Goal: Task Accomplishment & Management: Complete application form

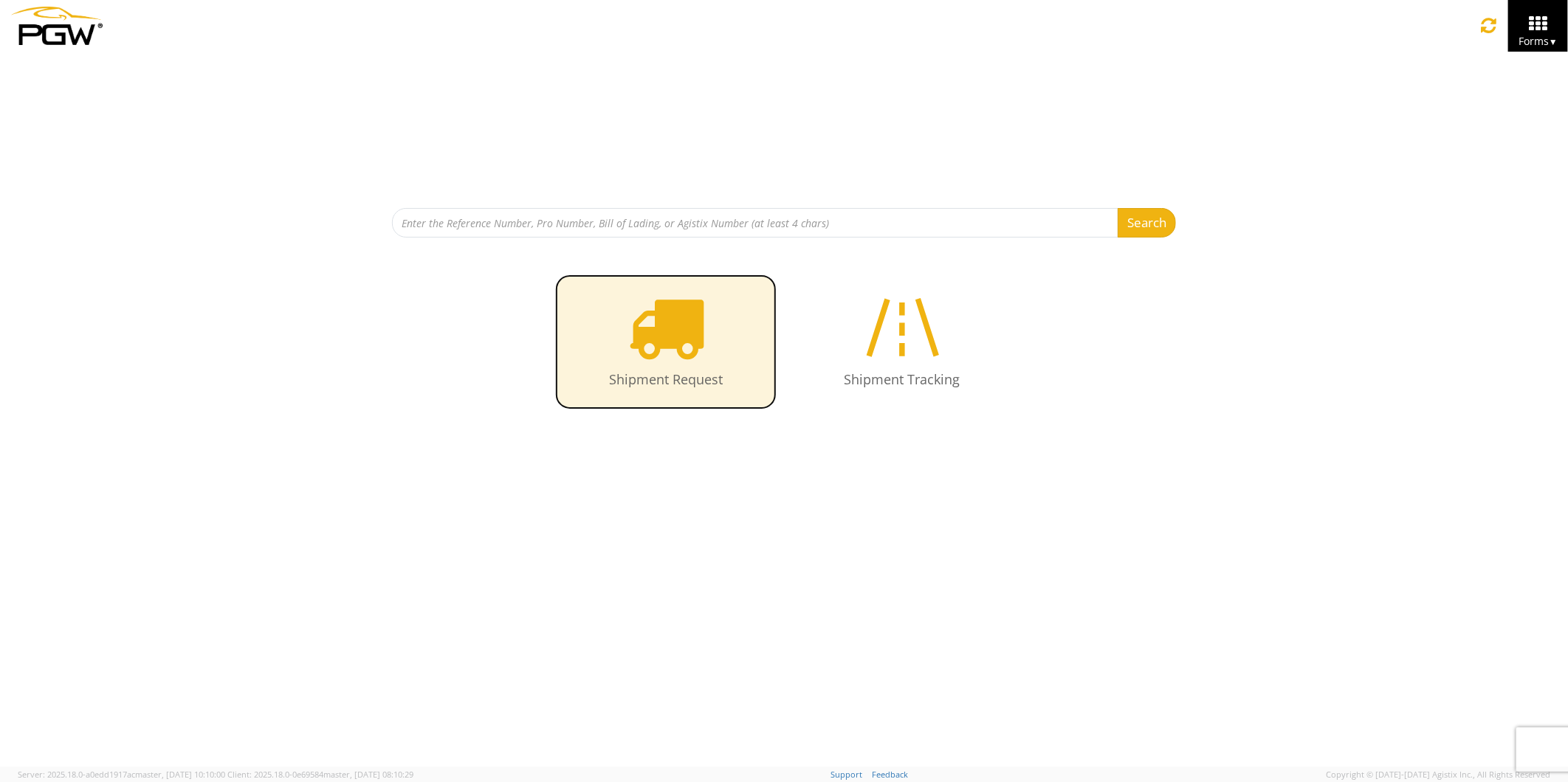
click at [679, 352] on icon at bounding box center [666, 327] width 76 height 76
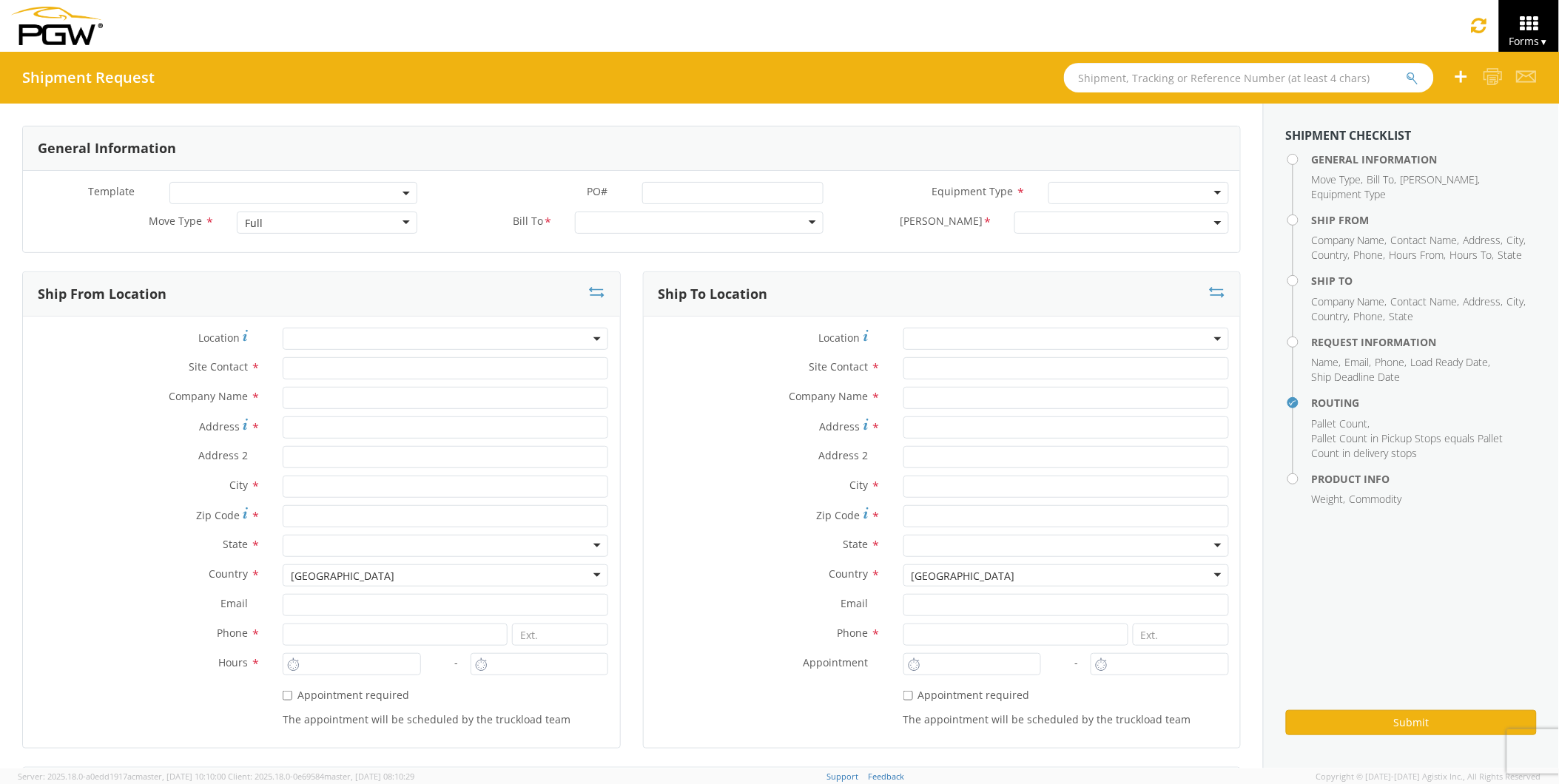
click at [1109, 82] on input "text" at bounding box center [1249, 78] width 370 height 30
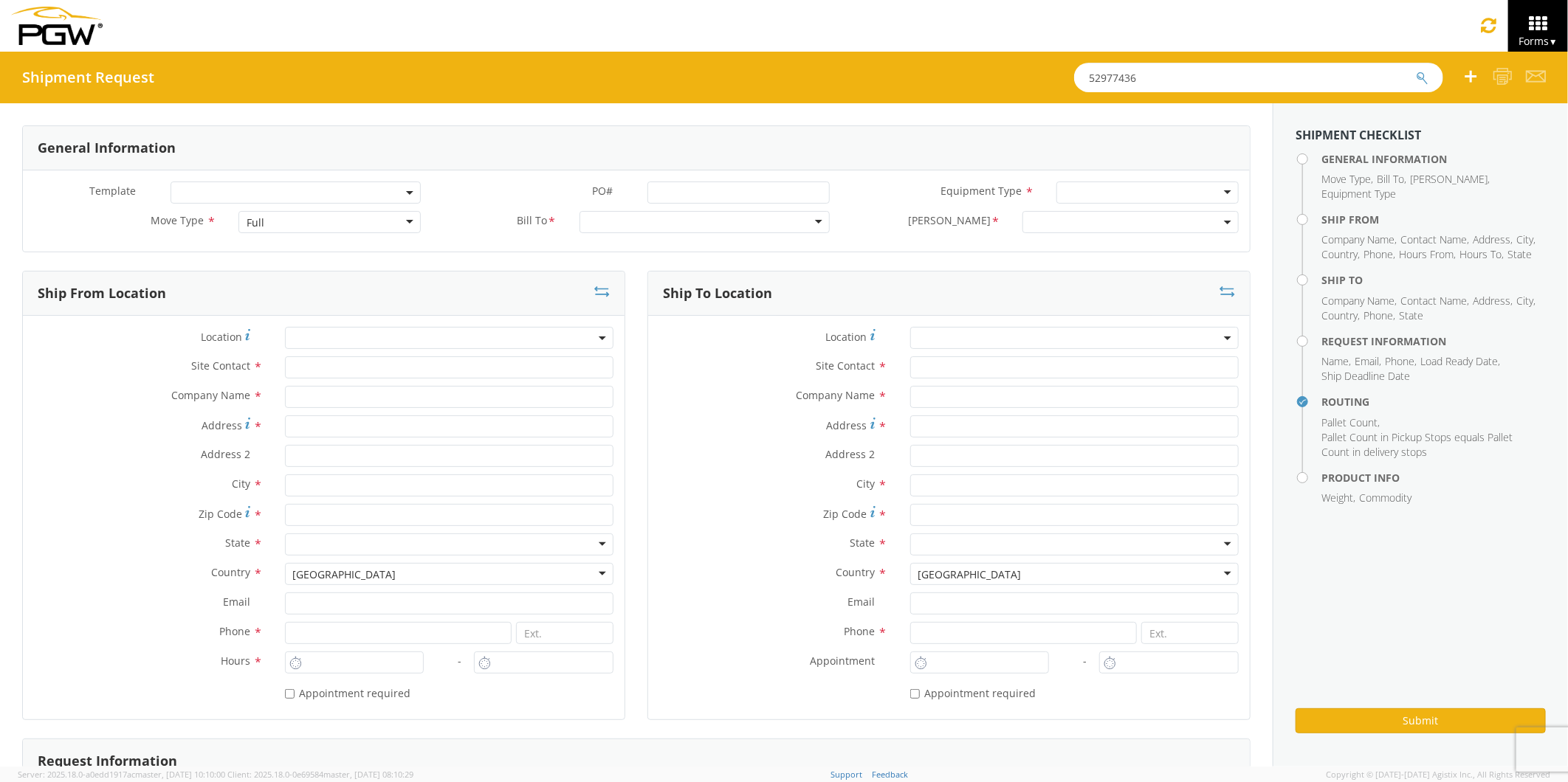
type input "52977436"
click at [1416, 70] on button "submit" at bounding box center [1422, 79] width 13 height 18
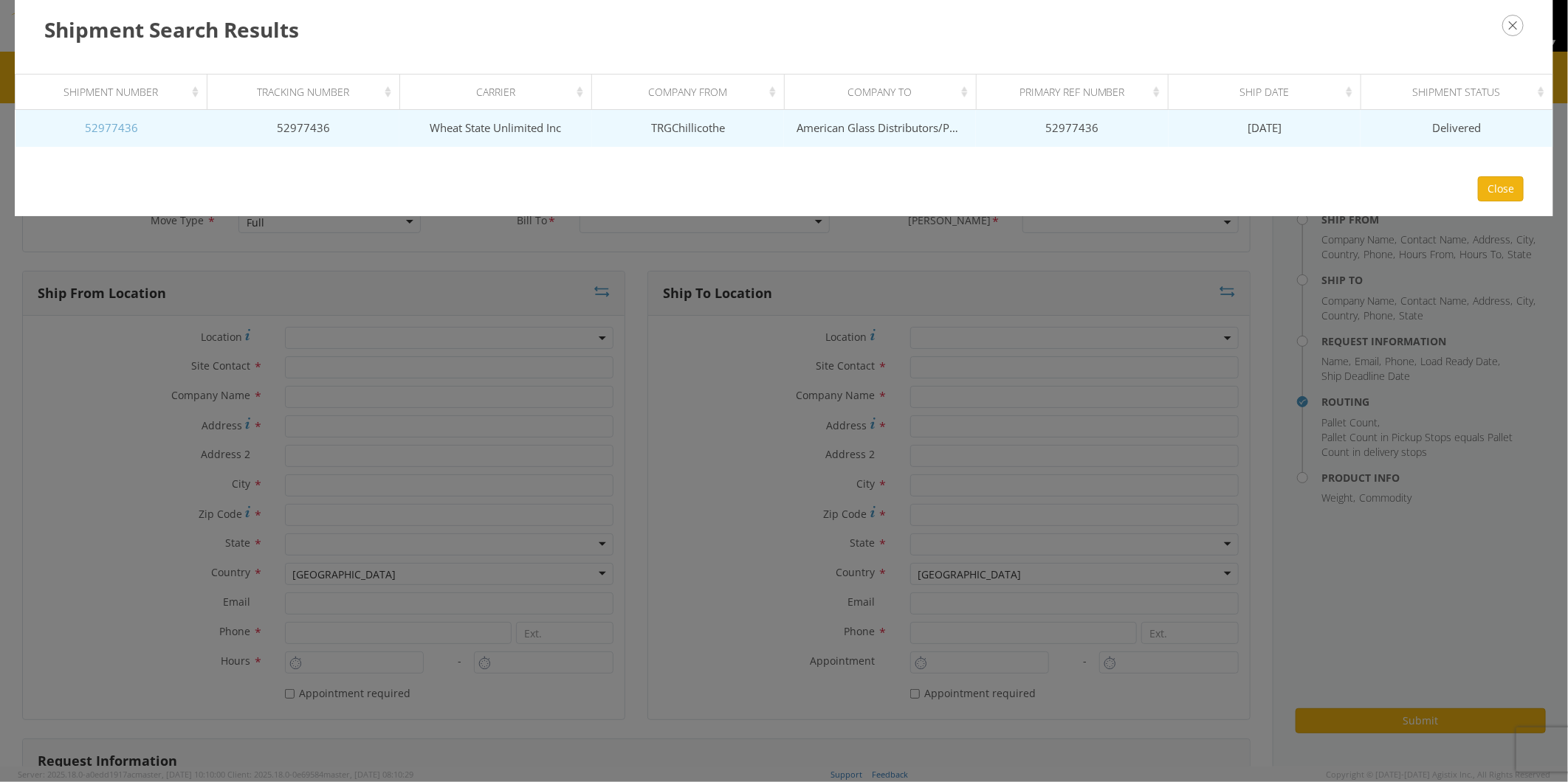
click at [131, 123] on link "52977436" at bounding box center [111, 127] width 53 height 15
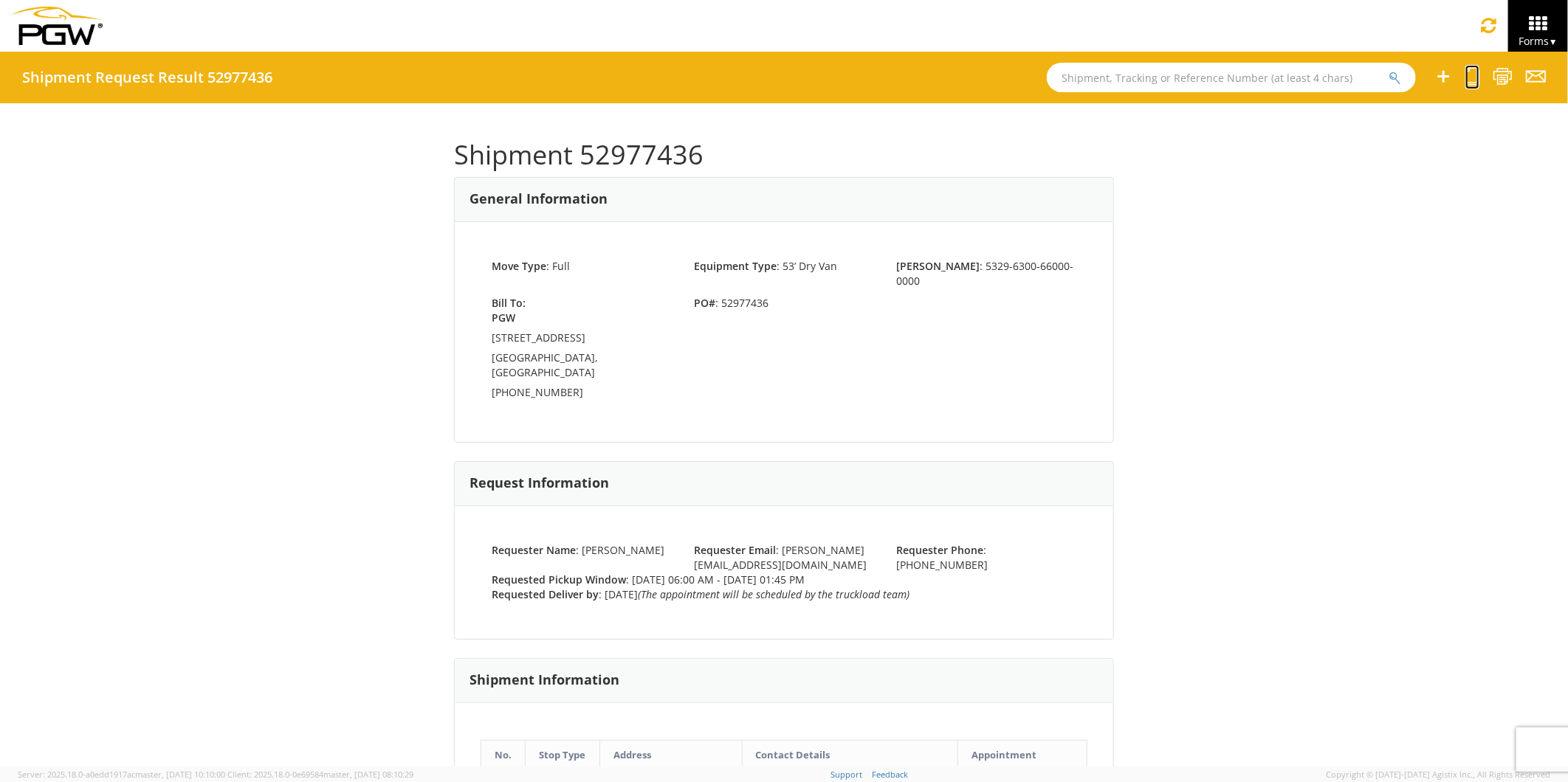
click at [1469, 79] on icon at bounding box center [1471, 76] width 14 height 19
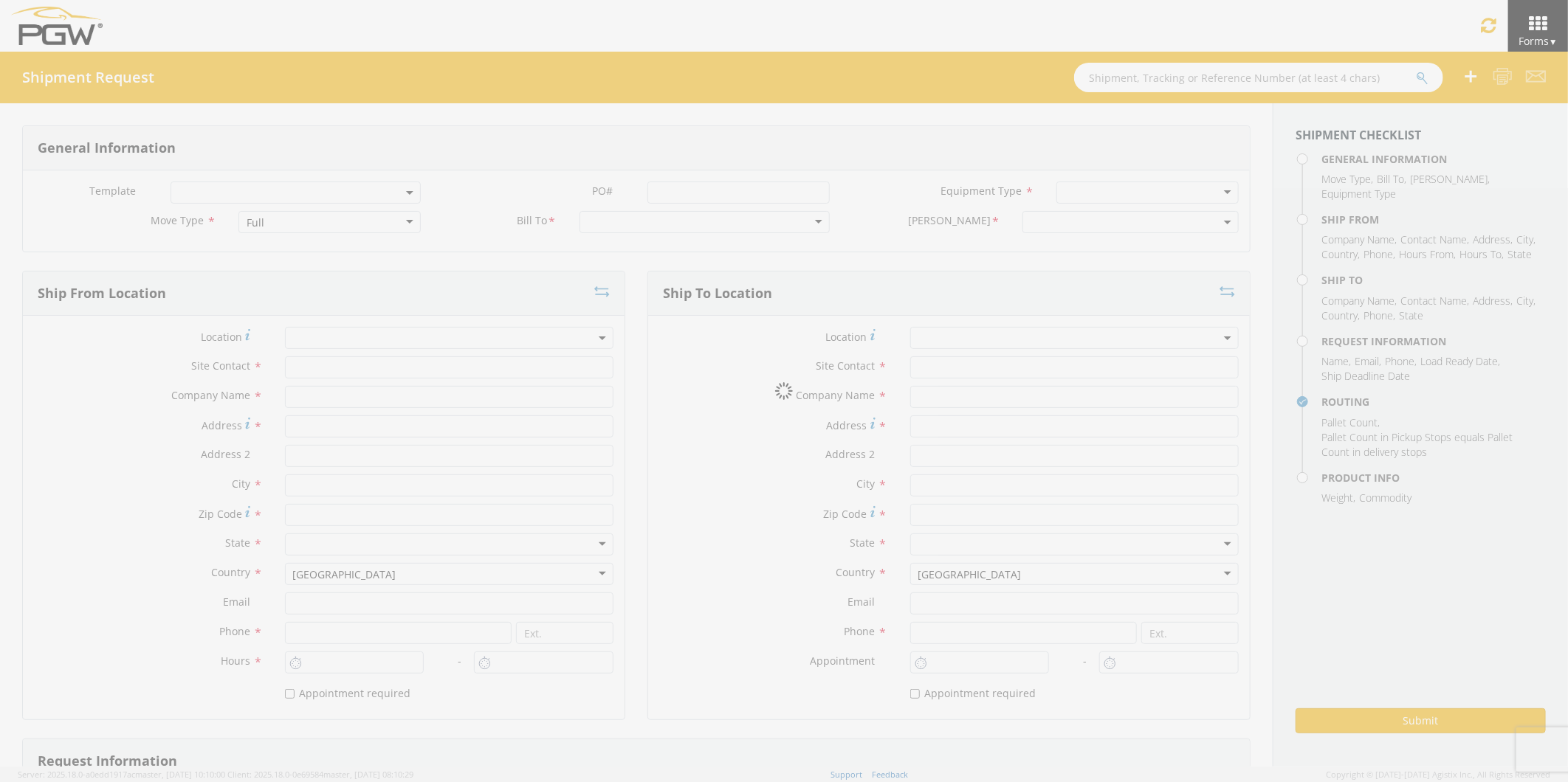
select select
type input "Broo [PERSON_NAME]"
type input "TRGChillicothe"
type input "[STREET_ADDRESS][PERSON_NAME]"
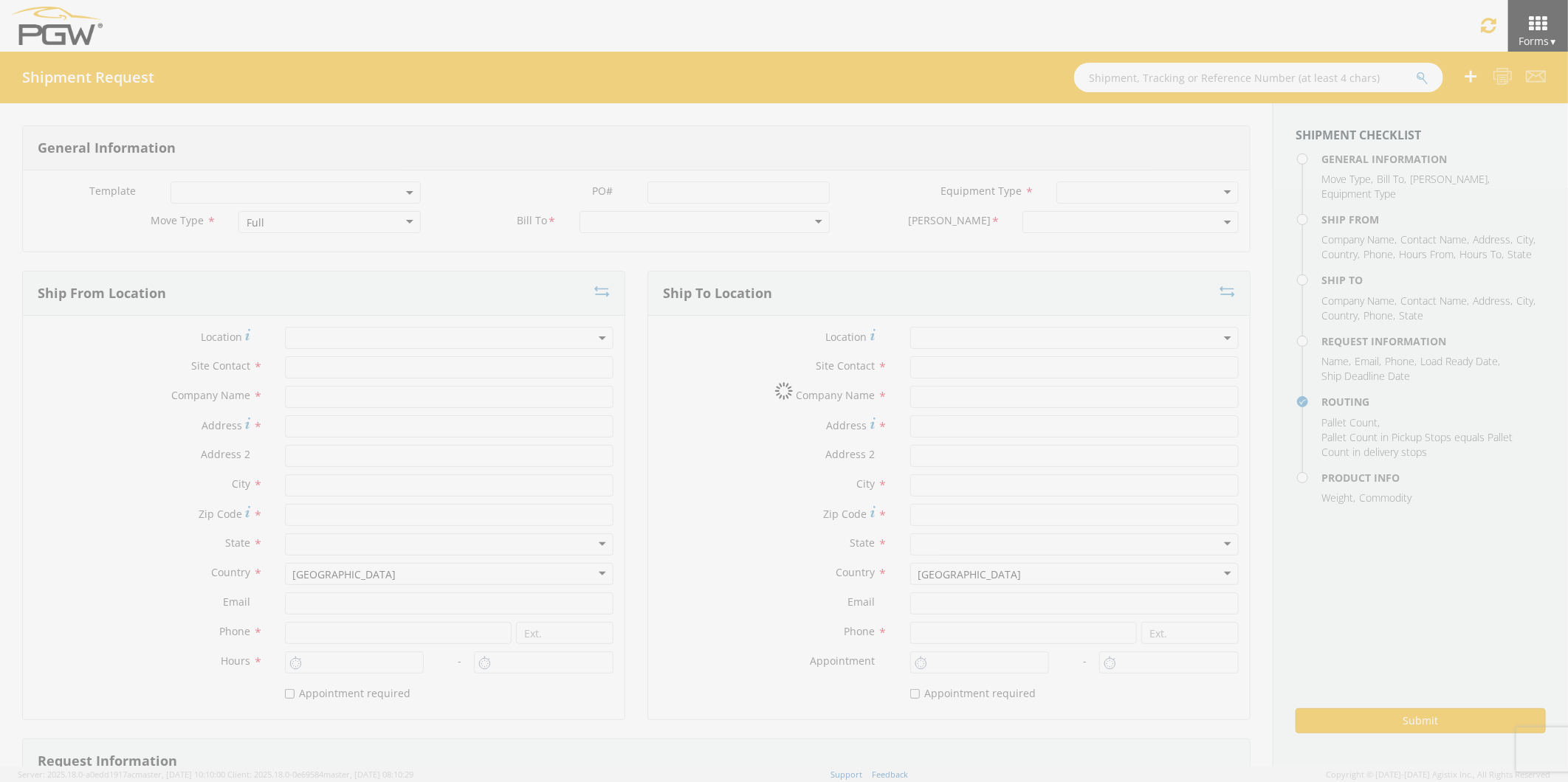
type input "Chillicothe"
type input "45601"
type input "[EMAIL_ADDRESS][PERSON_NAME][DOMAIN_NAME]"
type input "[PHONE_NUMBER]"
type input "6:00 AM"
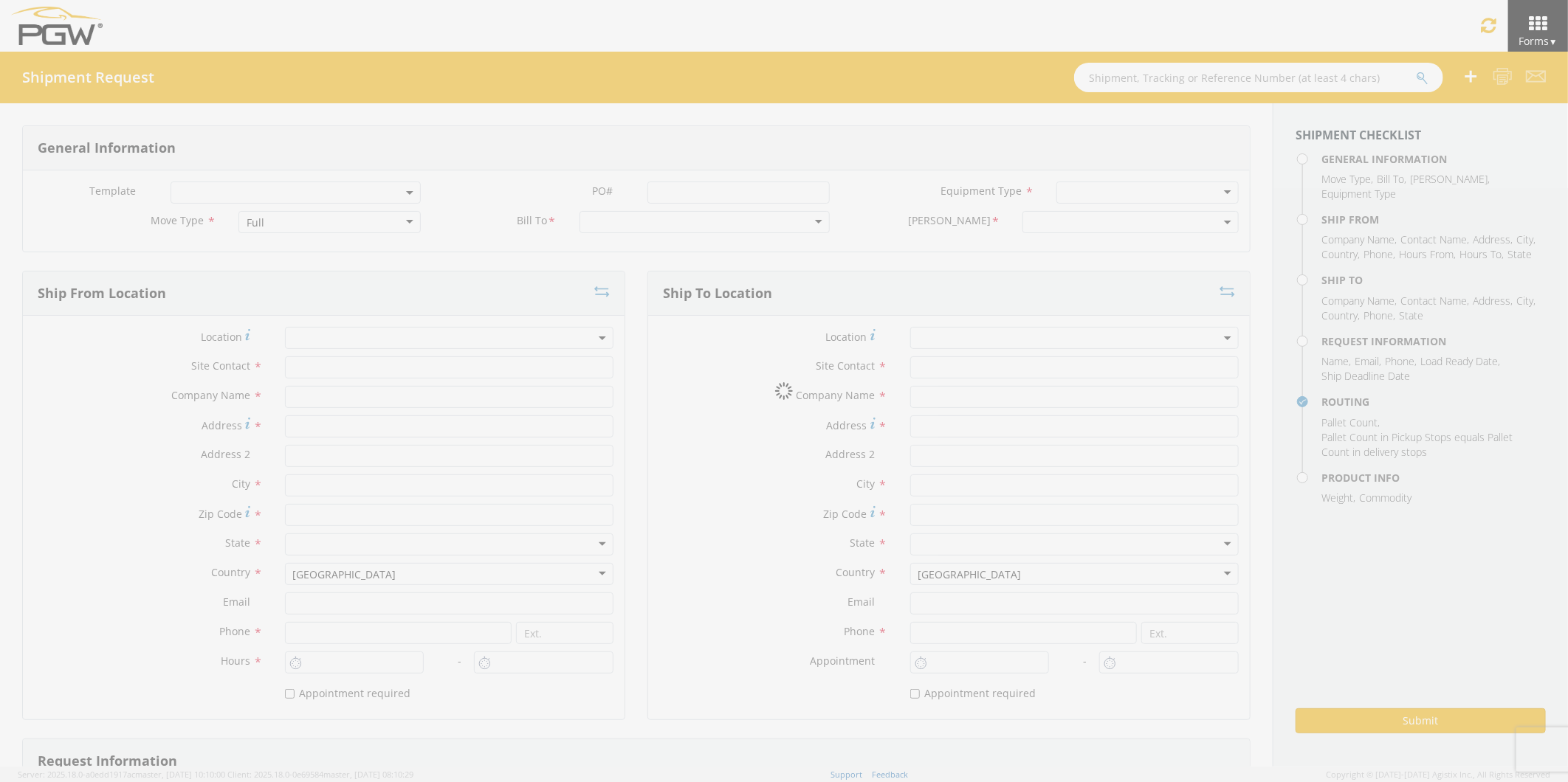
type input "1:45 PM"
select select
type input "[PERSON_NAME]"
type input "American Glass Distributors/PGW"
type input "[STREET_ADDRESS]"
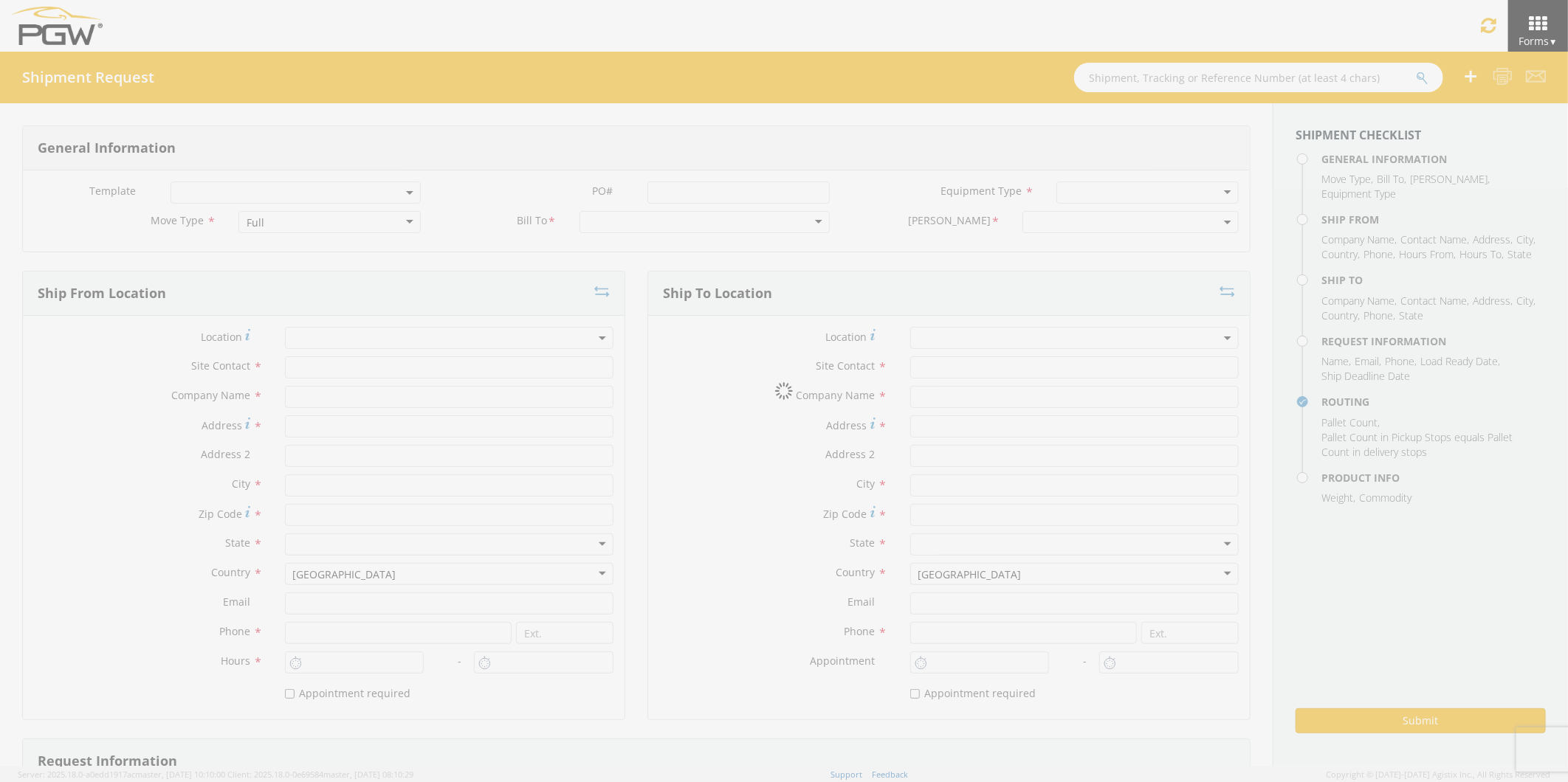
type input "[GEOGRAPHIC_DATA]"
type input "76115"
type input "[EMAIL_ADDRESS][DOMAIN_NAME]"
type input "[PHONE_NUMBER]"
type input "[PERSON_NAME]"
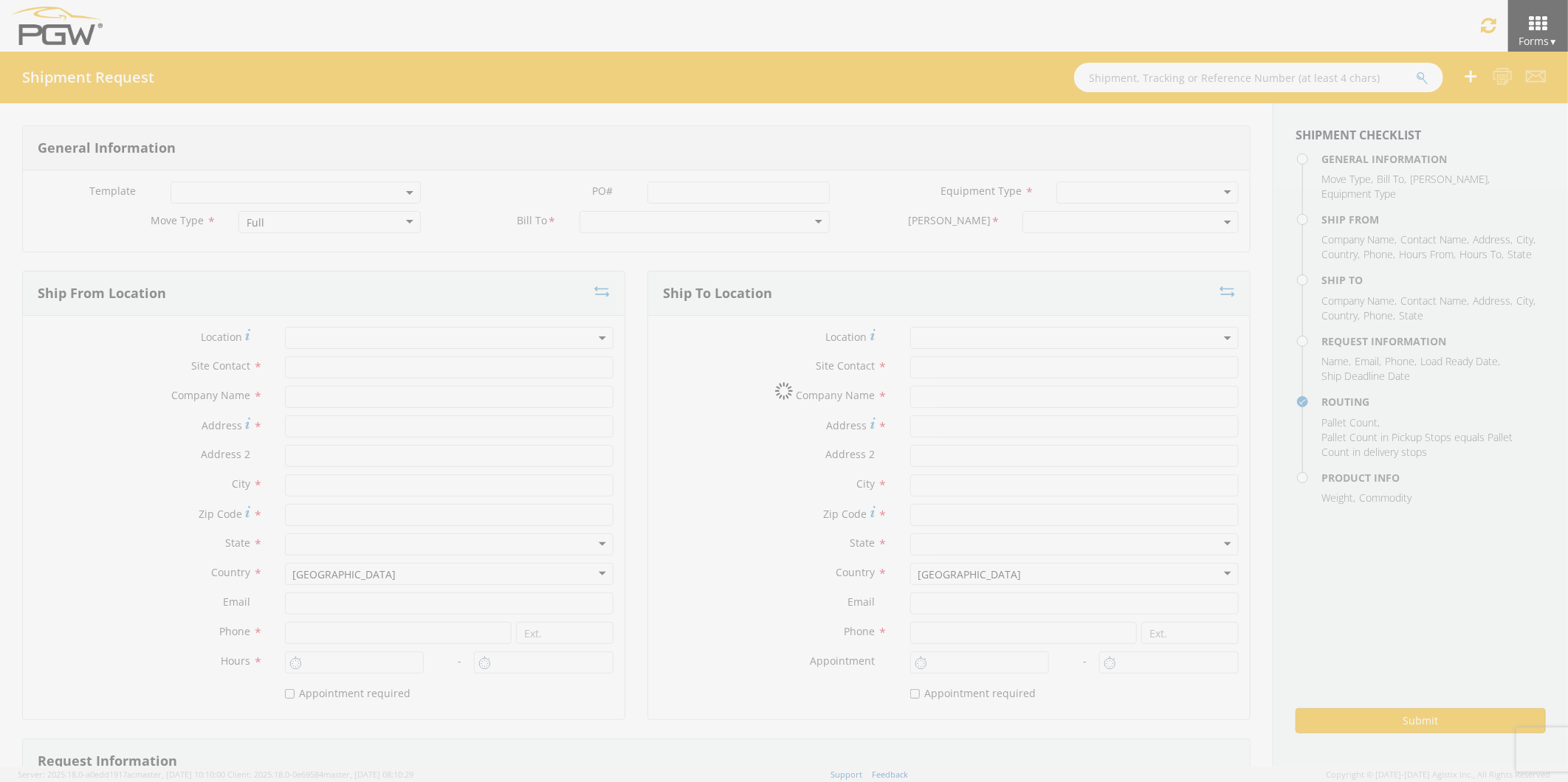
type input "[EMAIL_ADDRESS][PERSON_NAME][DOMAIN_NAME]"
checkbox input "true"
type input "[PHONE_NUMBER]"
type input "15000"
type input "8"
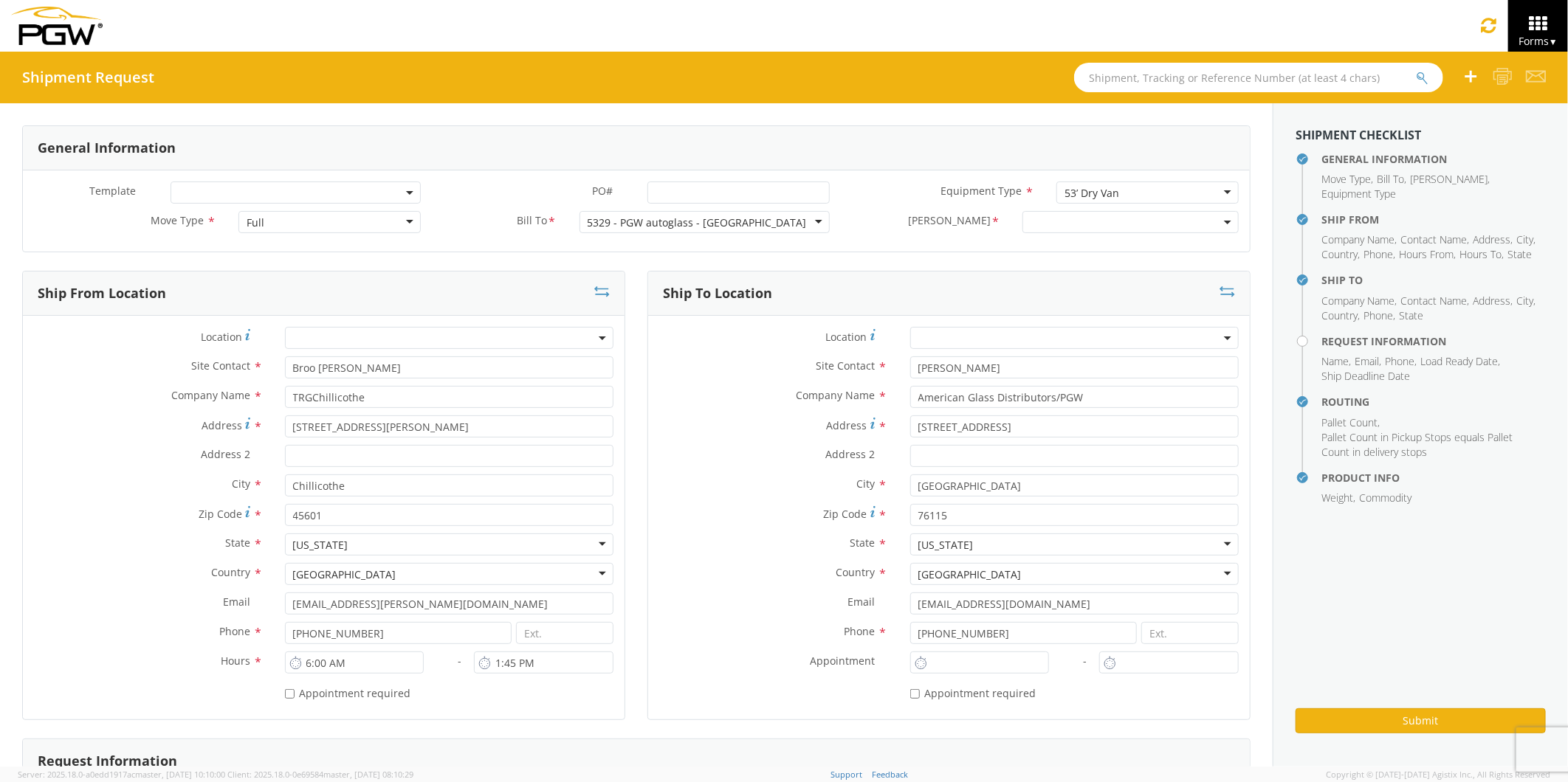
select select "5329-6300-66000-0000"
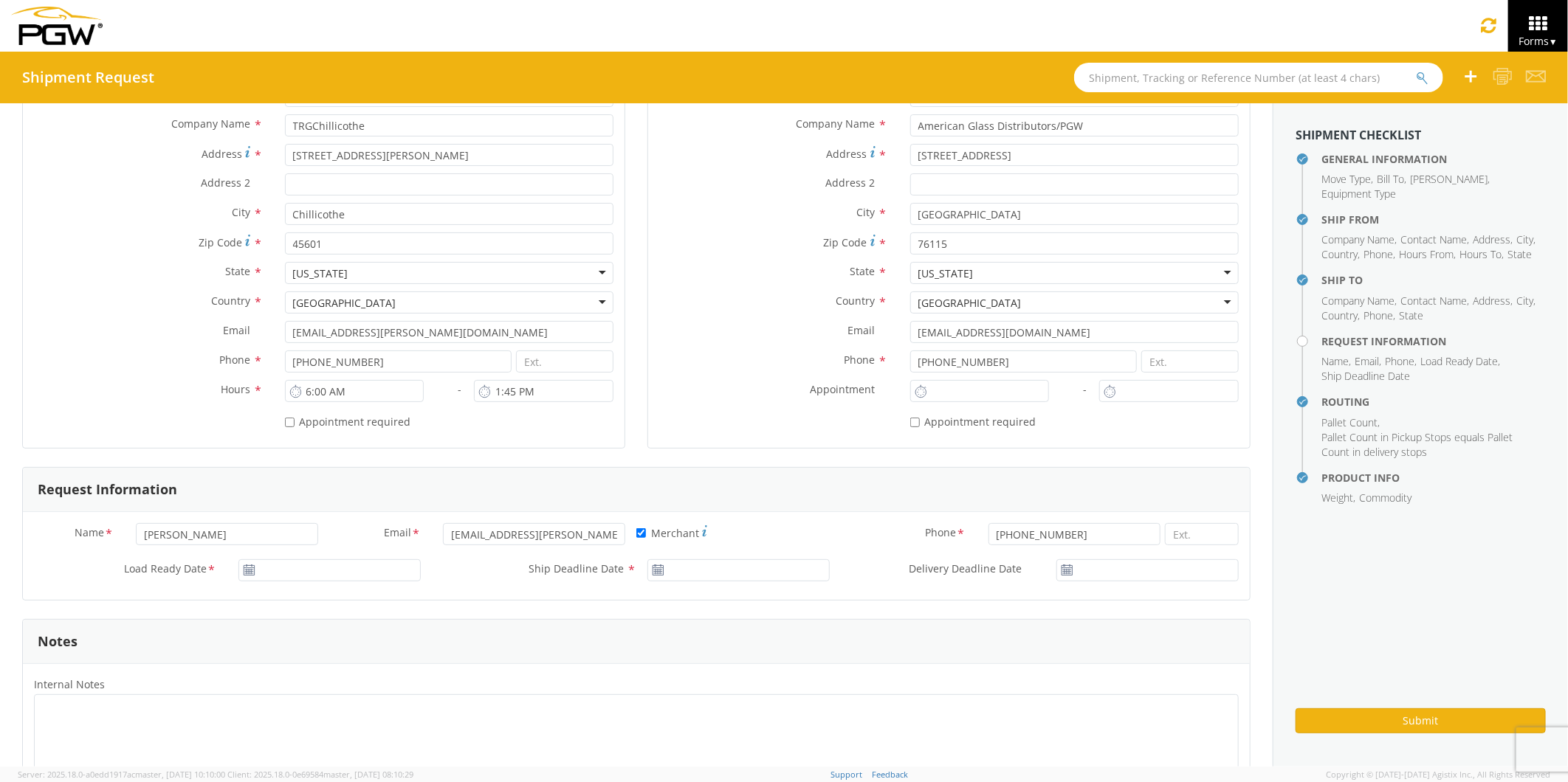
scroll to position [327, 0]
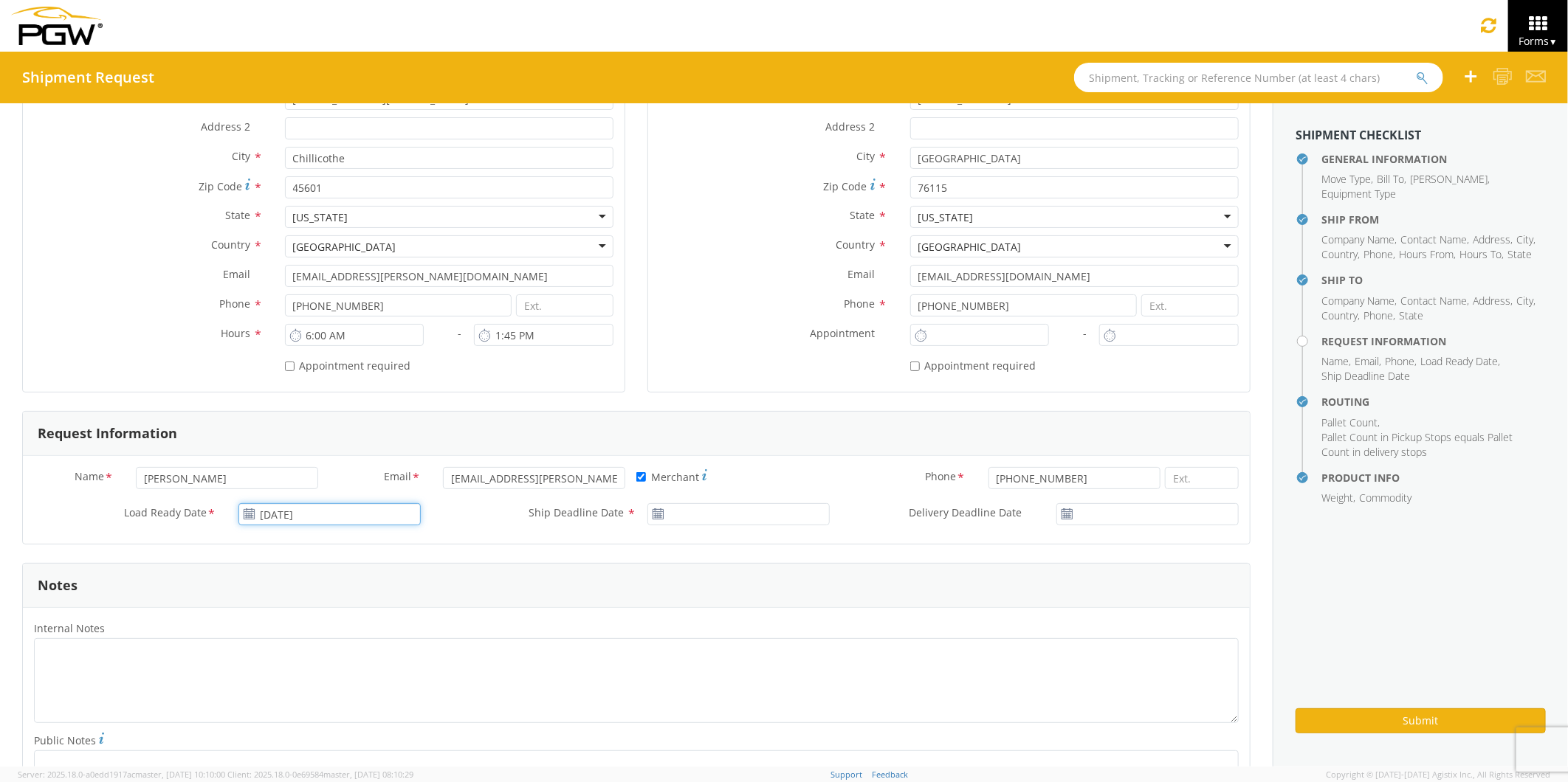
click at [269, 515] on input "[DATE]" at bounding box center [330, 514] width 182 height 22
click at [311, 611] on td "9" at bounding box center [312, 607] width 26 height 22
type input "[DATE]"
click at [691, 514] on input "[DATE]" at bounding box center [739, 514] width 182 height 22
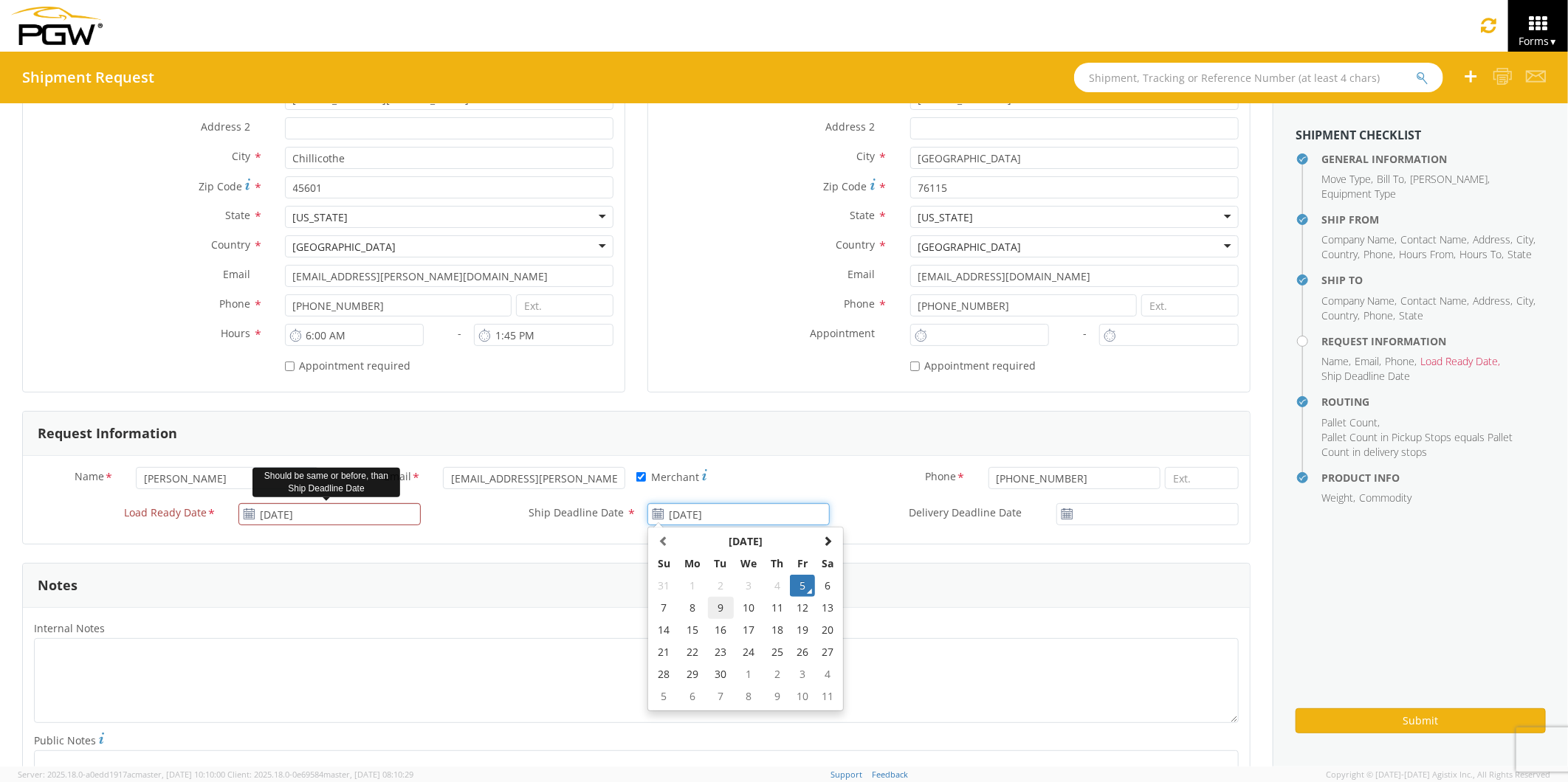
click at [710, 609] on td "9" at bounding box center [721, 607] width 26 height 22
type input "[DATE]"
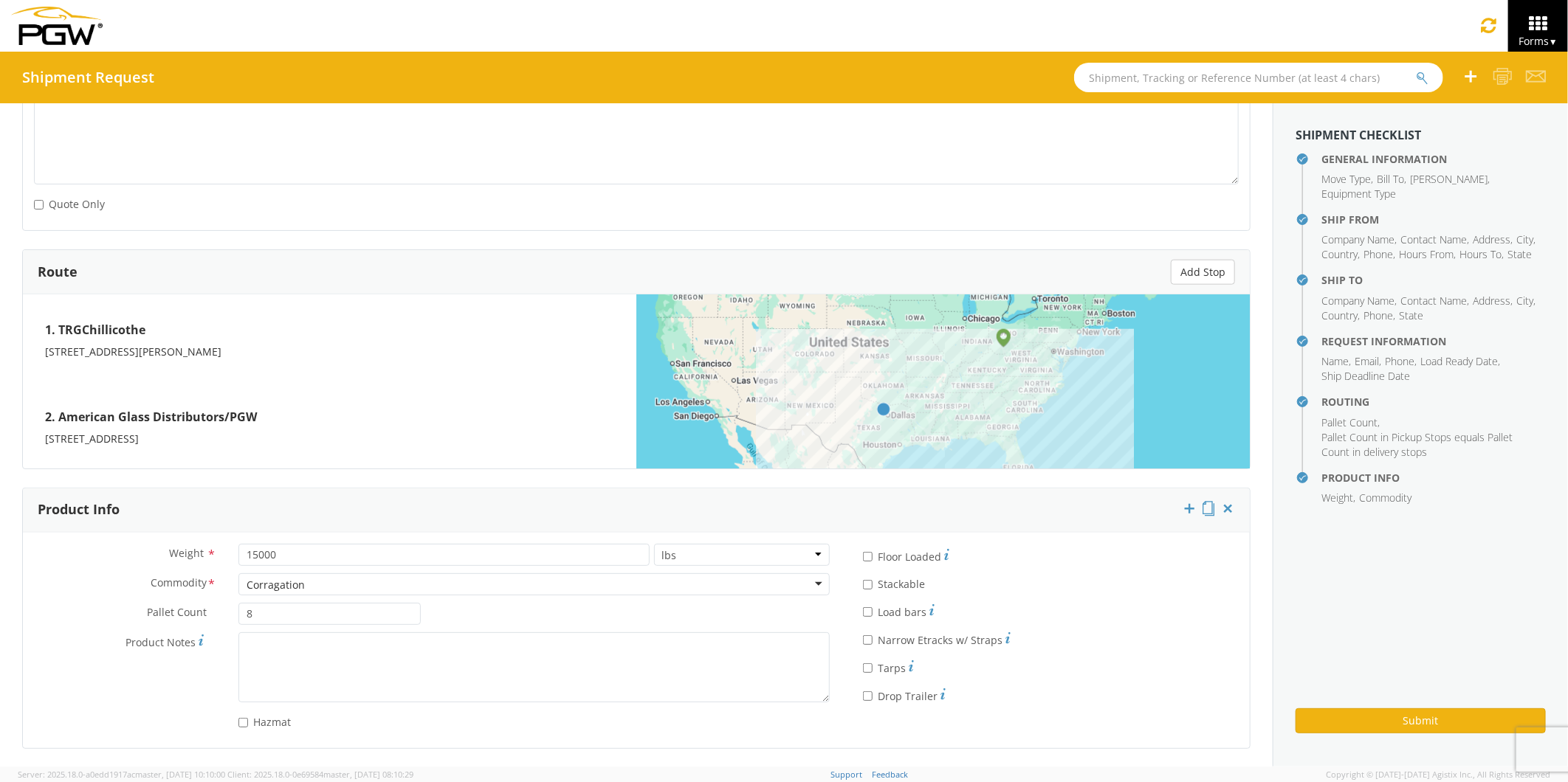
scroll to position [981, 0]
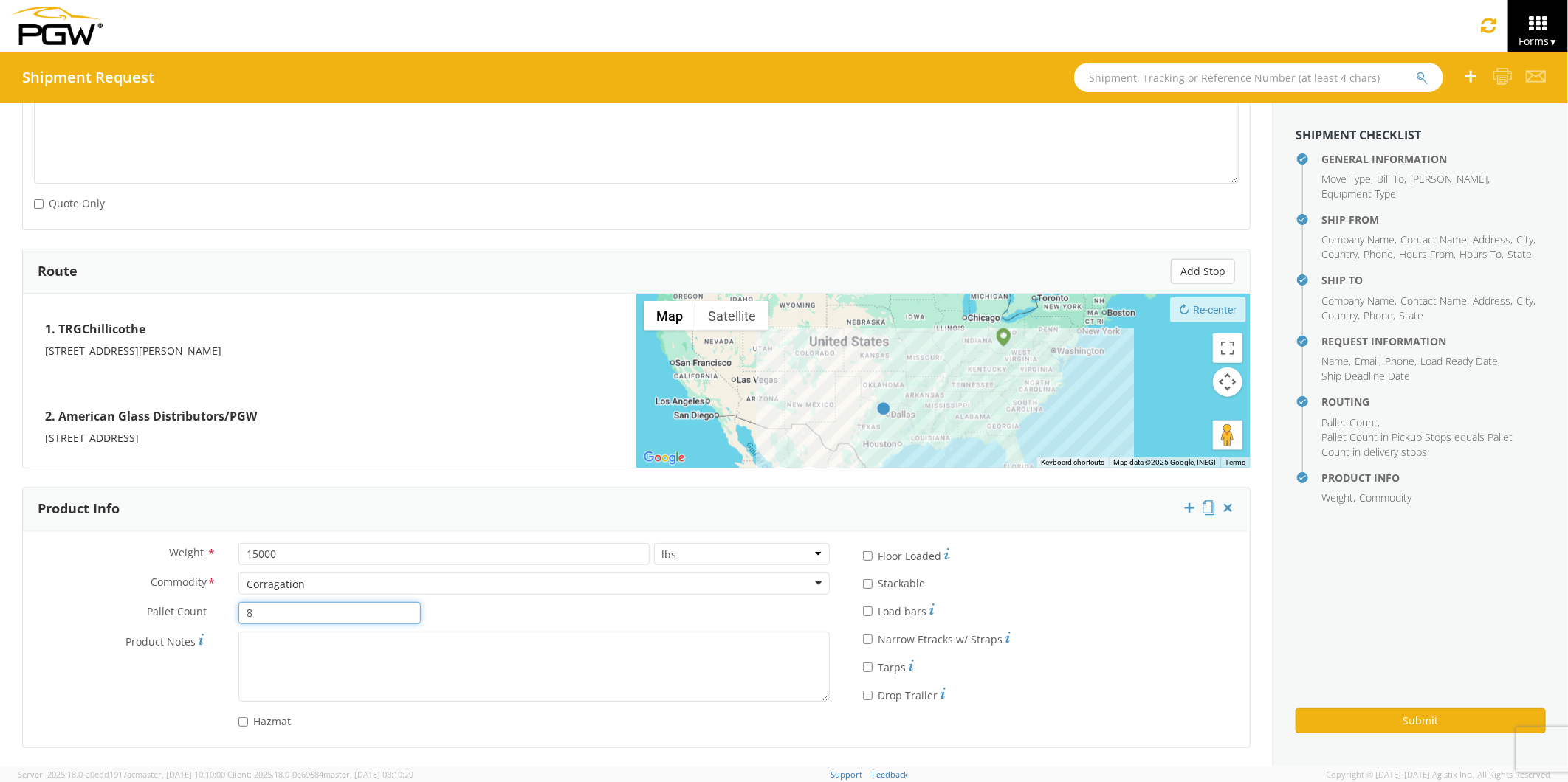
drag, startPoint x: 259, startPoint y: 613, endPoint x: 231, endPoint y: 615, distance: 28.1
click at [231, 614] on div "8" at bounding box center [329, 613] width 204 height 22
type input "14"
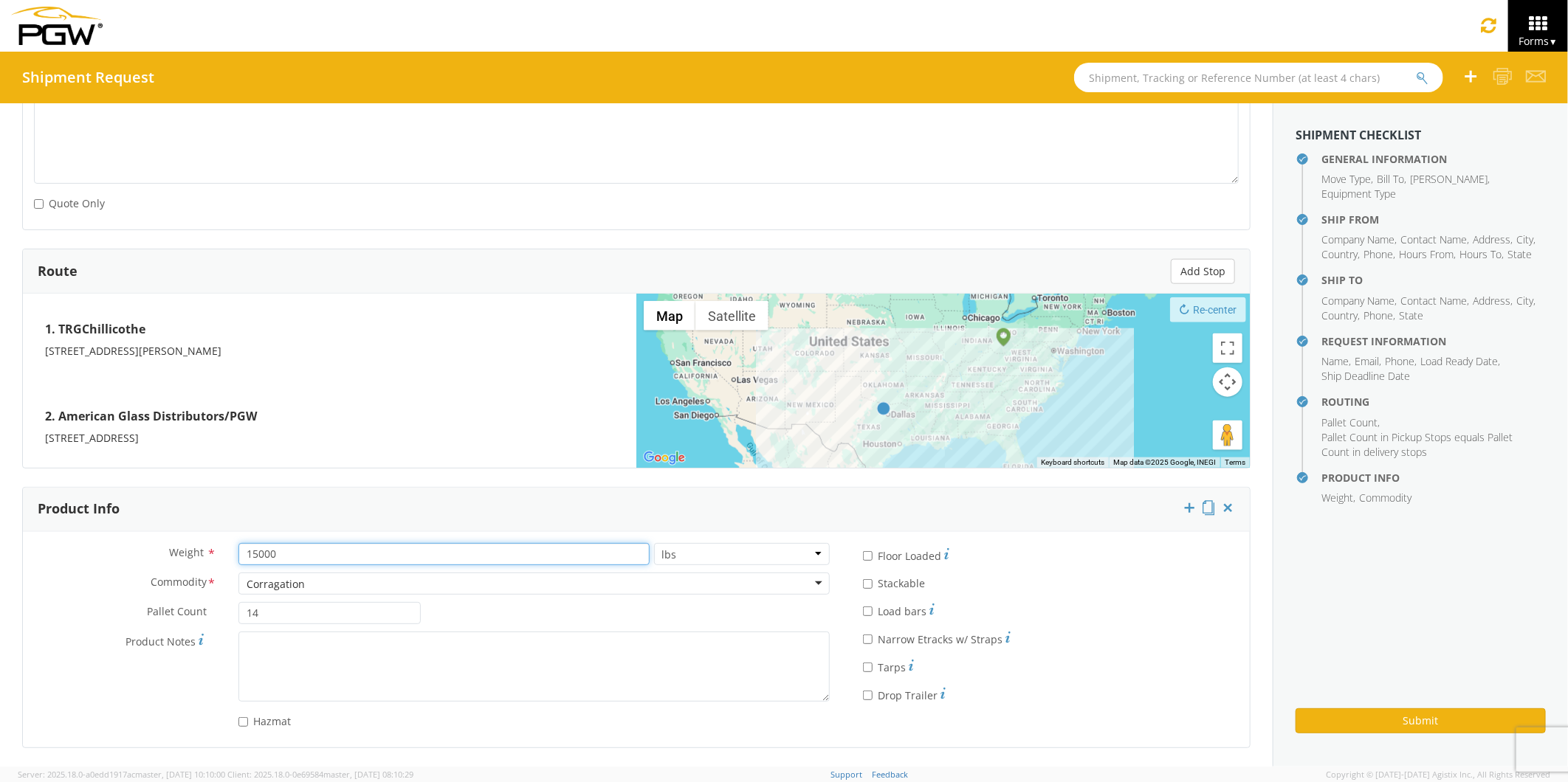
drag, startPoint x: 279, startPoint y: 551, endPoint x: 208, endPoint y: 549, distance: 71.0
click at [208, 549] on div "Weight * 15000 lbs kgs" at bounding box center [432, 554] width 818 height 22
type input "1400"
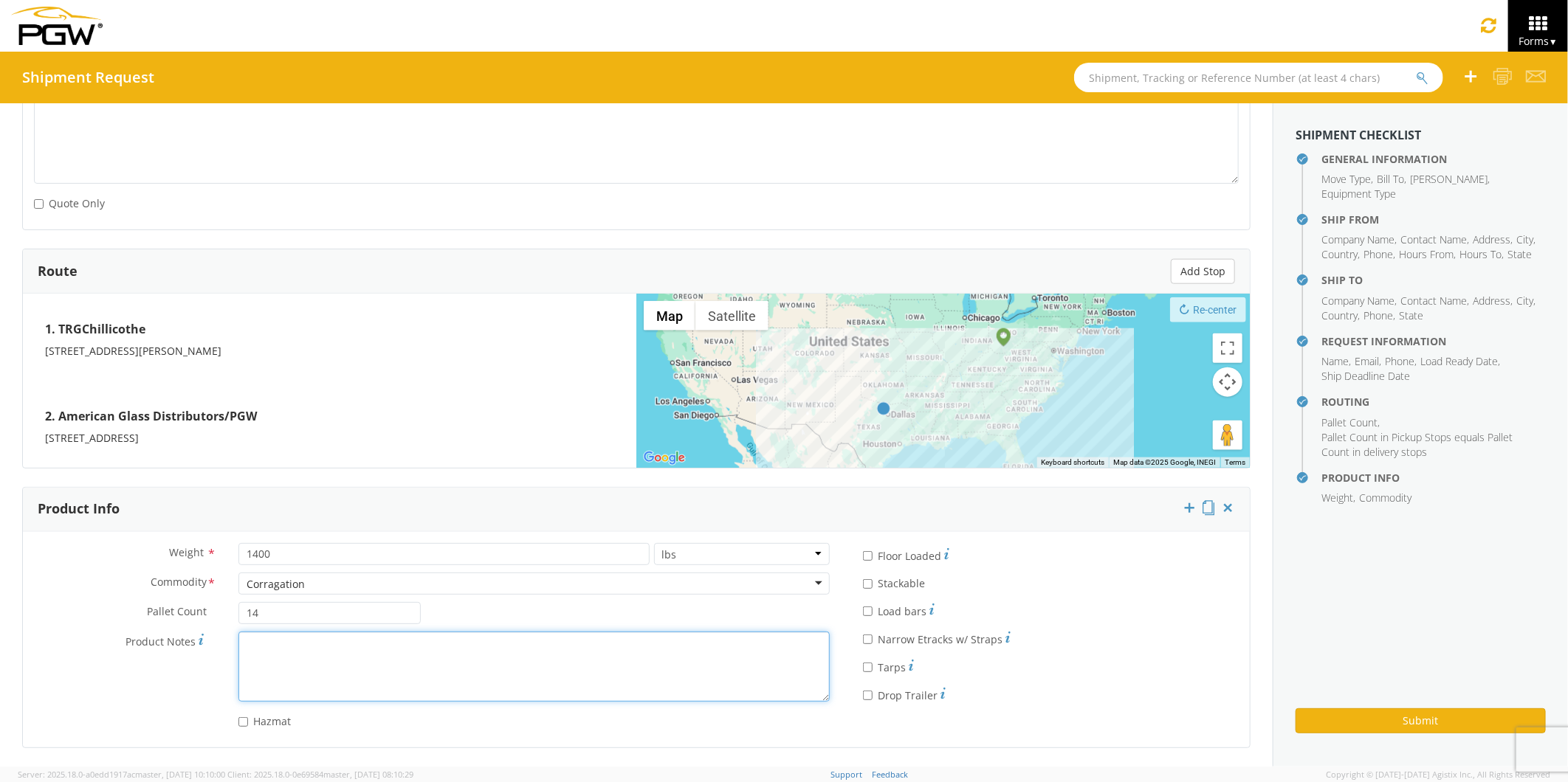
click at [526, 682] on textarea "Product Notes *" at bounding box center [534, 666] width 591 height 70
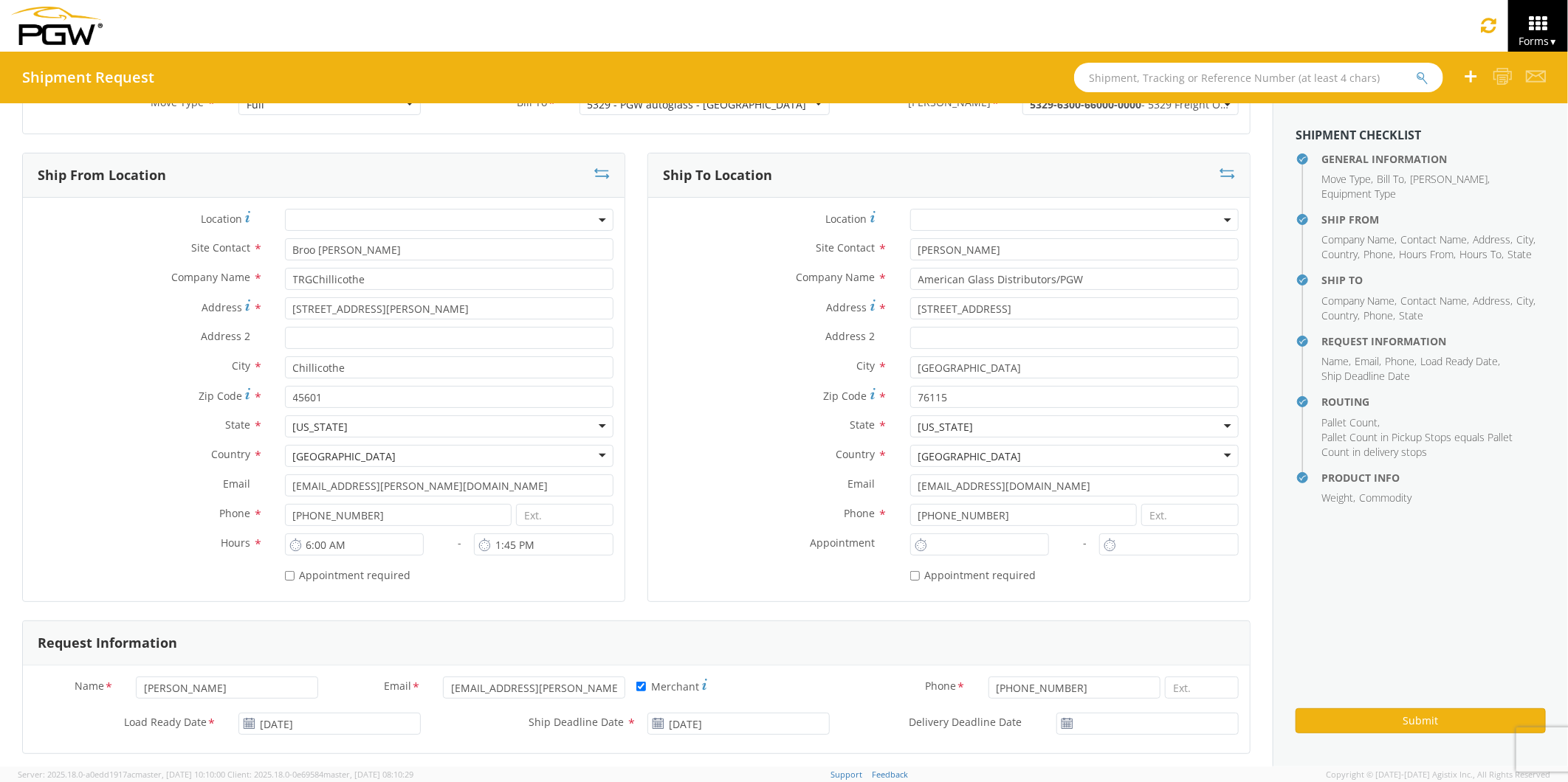
scroll to position [0, 0]
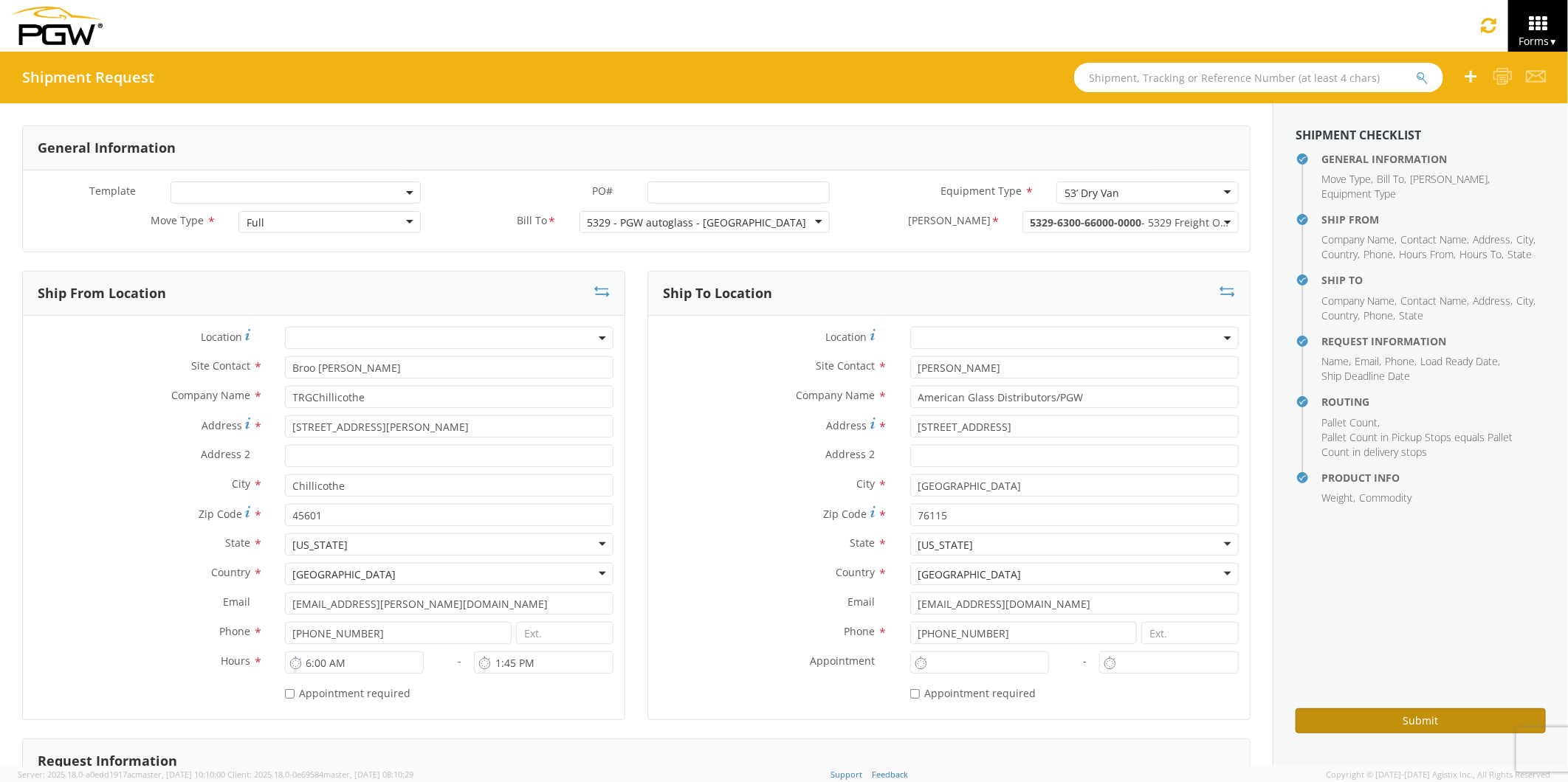
click at [1340, 718] on button "Submit" at bounding box center [1420, 720] width 250 height 25
